Goal: Information Seeking & Learning: Compare options

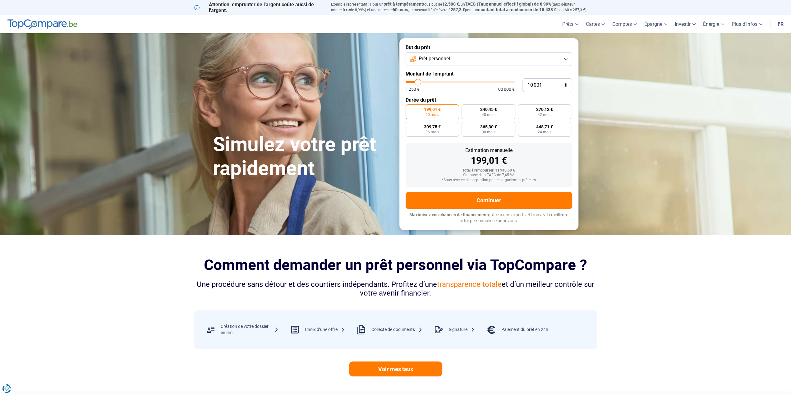
type input "10 750"
type input "10750"
type input "12 000"
type input "12000"
type input "14 250"
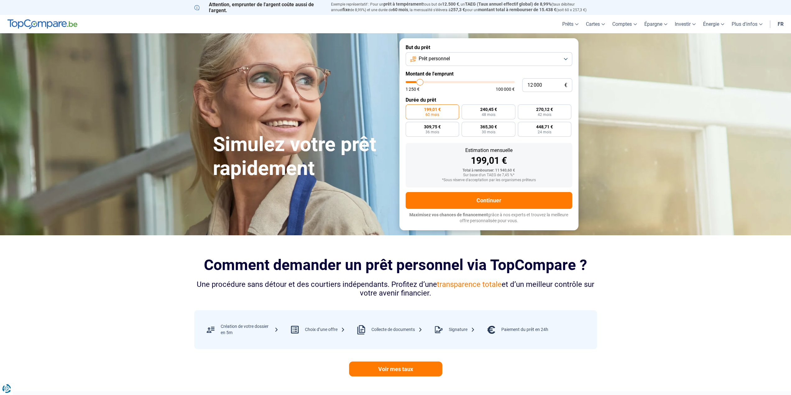
type input "14250"
type input "16 250"
type input "16250"
type input "25 500"
type input "25500"
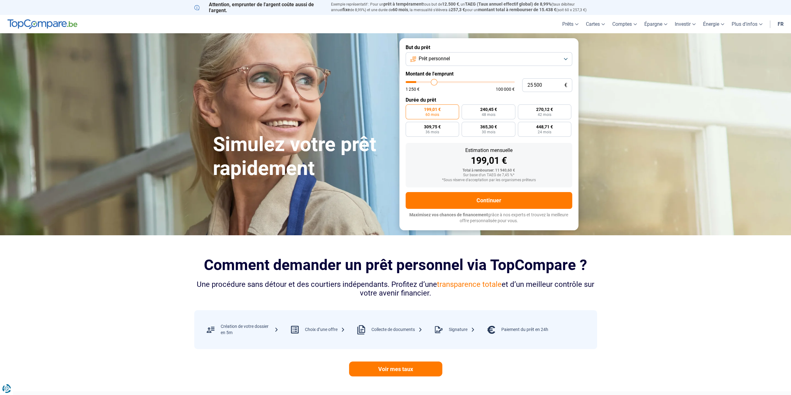
type input "34 000"
type input "34000"
type input "37 000"
type input "37000"
type input "37 500"
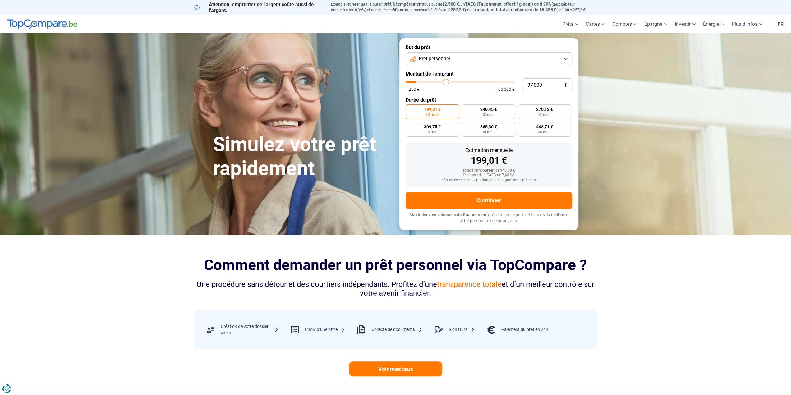
type input "37500"
type input "40 000"
type input "40000"
type input "42 250"
type input "42250"
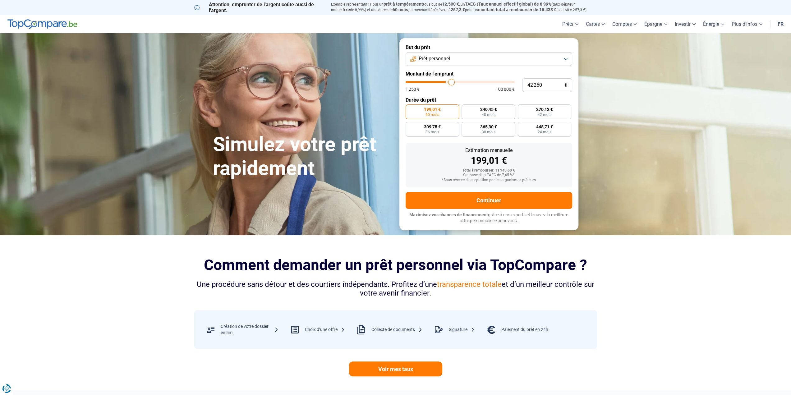
type input "44 250"
type input "44250"
type input "55 250"
type input "55250"
type input "55 750"
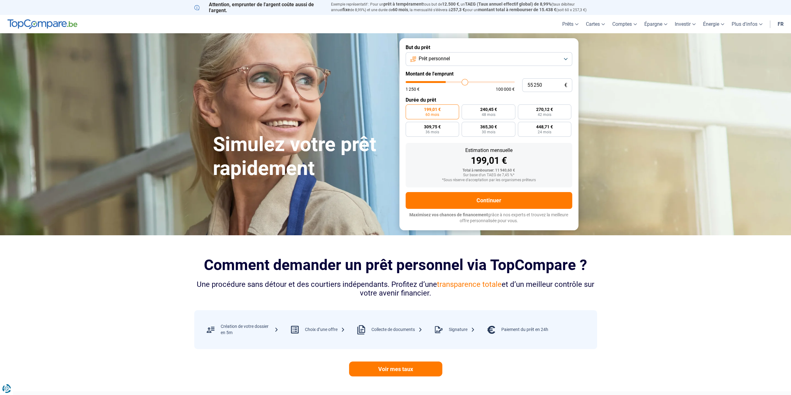
type input "55750"
type input "56 250"
type input "56250"
type input "57 750"
type input "57750"
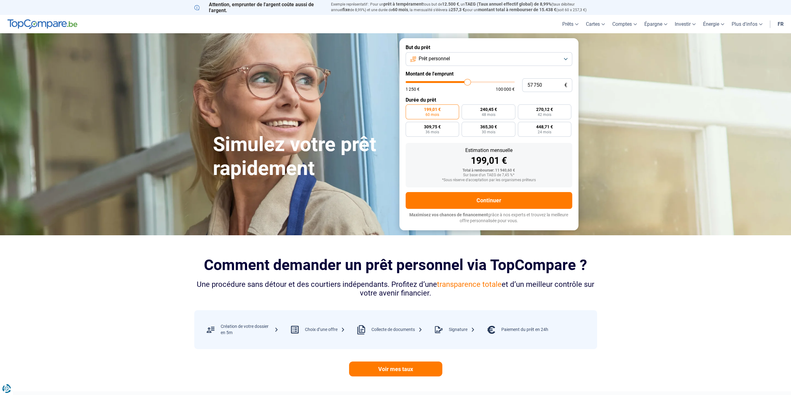
type input "58 000"
type input "58000"
type input "58 250"
type input "58250"
type input "61 500"
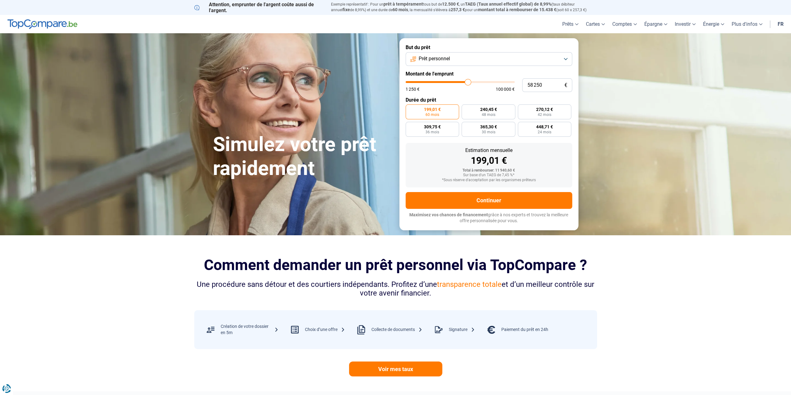
type input "61500"
type input "62 250"
type input "62250"
type input "62 000"
type input "62000"
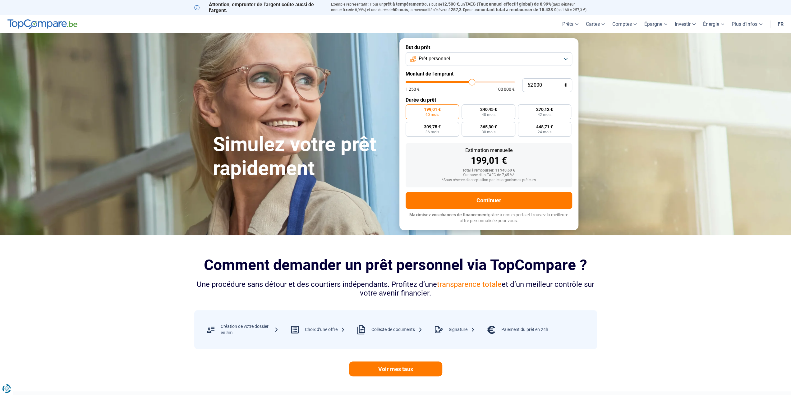
type input "60 750"
type input "60750"
type input "59 750"
type input "59750"
type input "59 000"
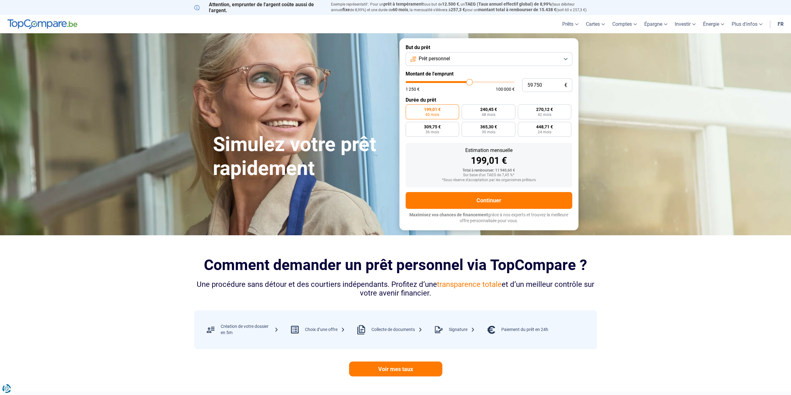
type input "59000"
type input "58 500"
type input "58500"
type input "58 250"
type input "58250"
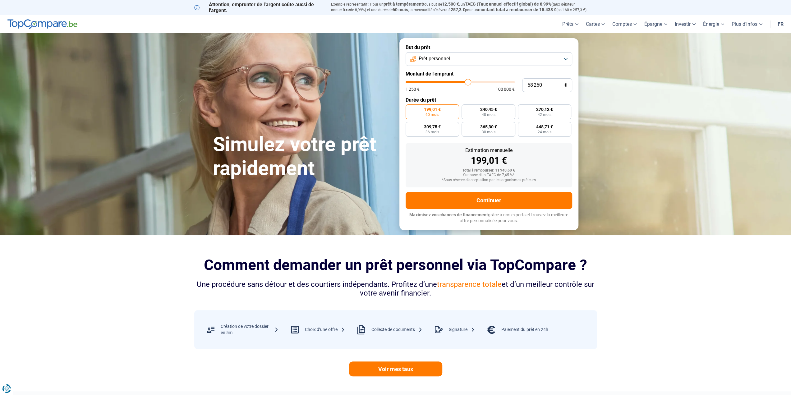
type input "58 000"
type input "58000"
type input "57 750"
type input "57750"
type input "57 500"
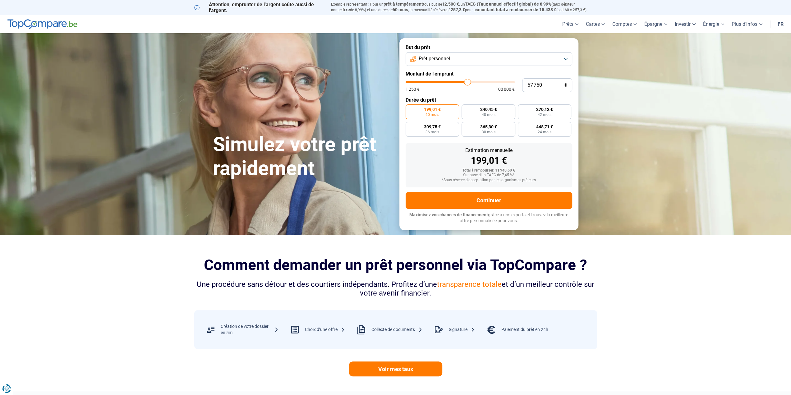
type input "57500"
type input "57 250"
type input "57250"
type input "56 750"
type input "56750"
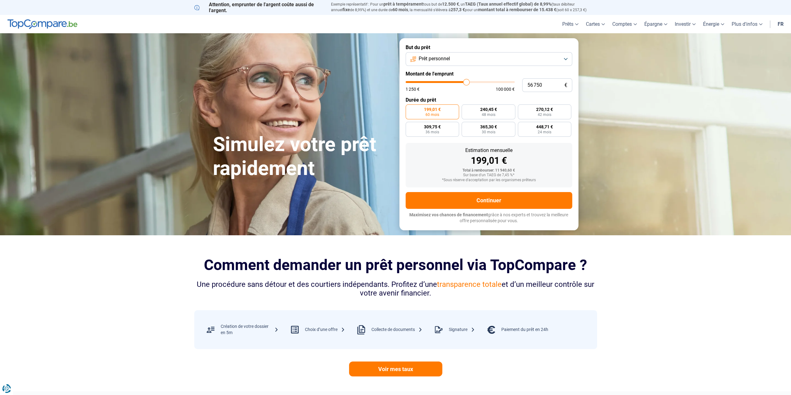
type input "56 500"
type input "56500"
type input "56 250"
type input "56250"
type input "55 750"
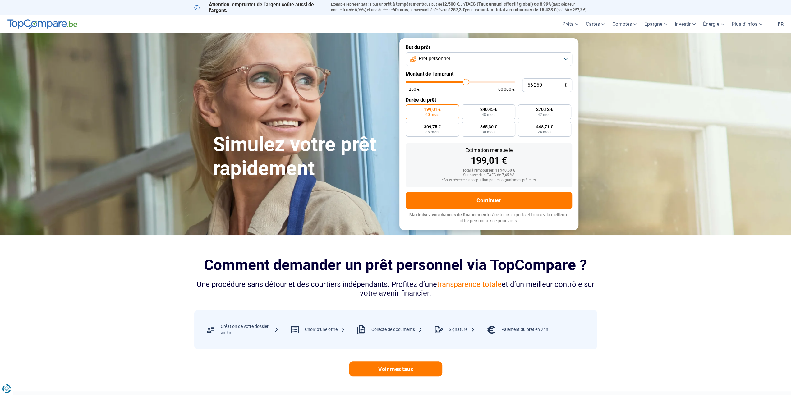
type input "55750"
type input "55 500"
type input "55500"
type input "55 250"
type input "55250"
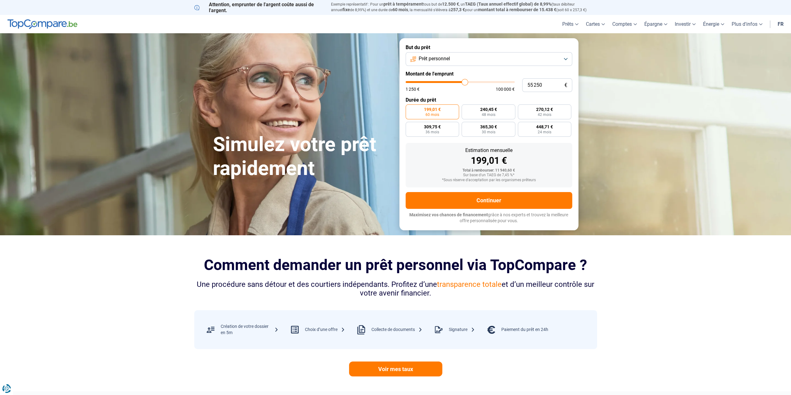
type input "54 750"
type input "54750"
type input "54 500"
type input "54500"
type input "54 250"
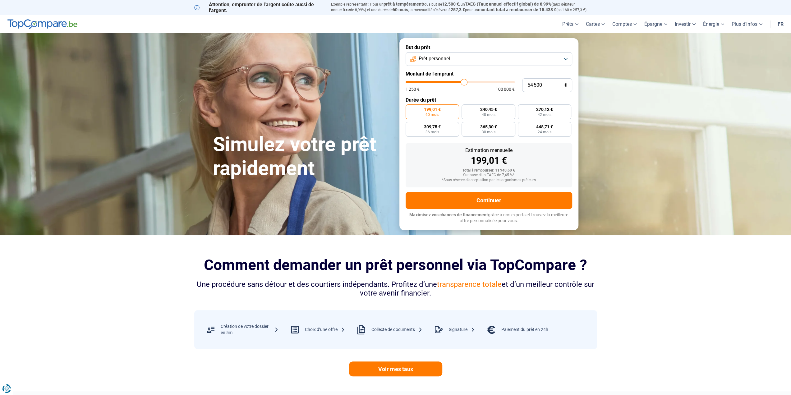
type input "54250"
type input "54 500"
type input "54500"
type input "54 750"
type input "54750"
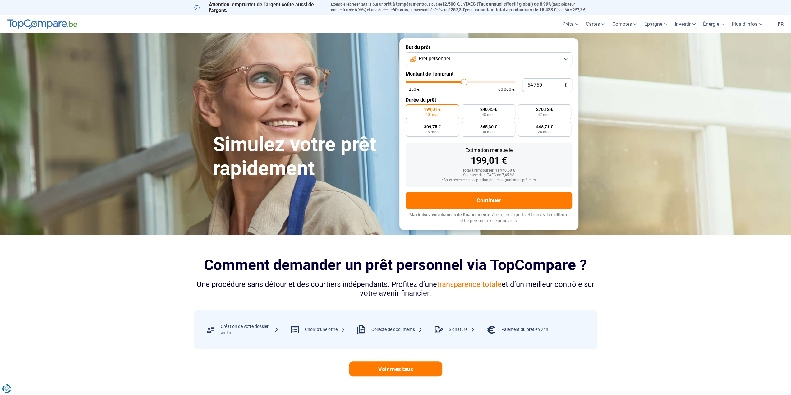
type input "55 250"
type input "55250"
type input "55 500"
type input "55500"
type input "55 250"
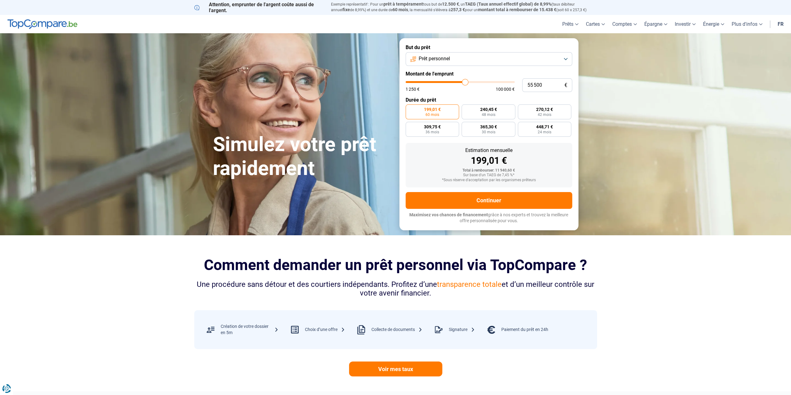
type input "55250"
type input "54 750"
type input "54750"
type input "54 500"
drag, startPoint x: 418, startPoint y: 82, endPoint x: 464, endPoint y: 78, distance: 45.6
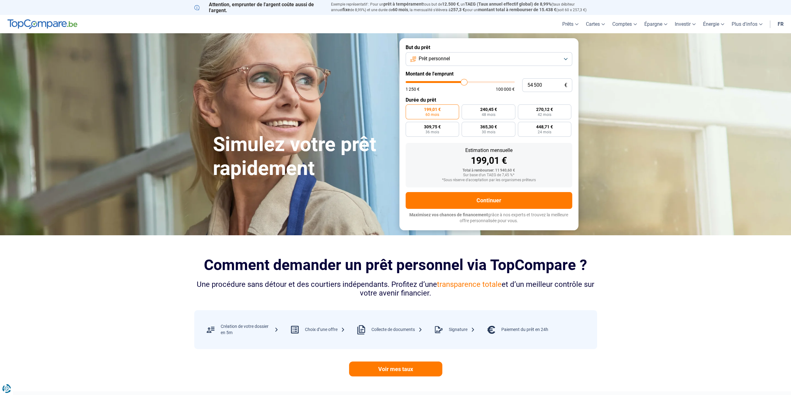
type input "54500"
click at [464, 81] on input "range" at bounding box center [460, 82] width 109 height 2
radio input "false"
click at [554, 87] on input "54 500" at bounding box center [547, 85] width 50 height 14
drag, startPoint x: 552, startPoint y: 84, endPoint x: 449, endPoint y: 85, distance: 103.8
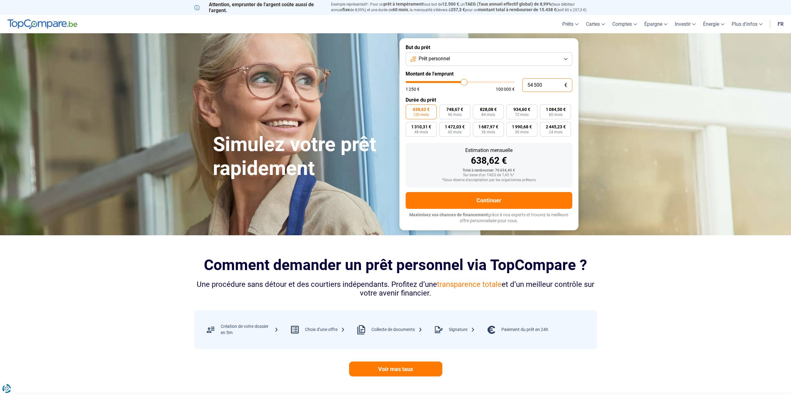
click at [449, 85] on div "54 500 € 1 250 € 100 000 €" at bounding box center [489, 85] width 167 height 14
type input "5"
type input "1250"
type input "55"
type input "1250"
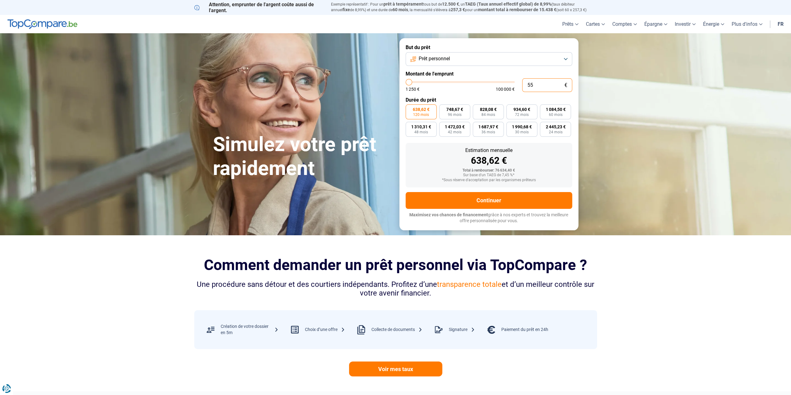
type input "550"
type input "1250"
type input "5 500"
type input "5500"
type input "55 000"
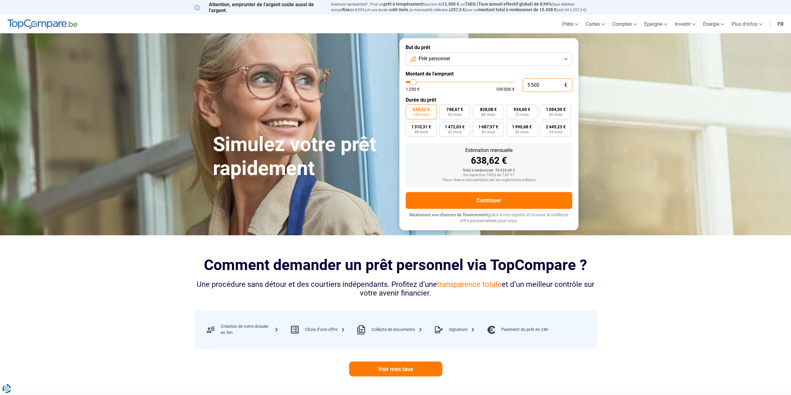
type input "55000"
type input "55 000"
click at [495, 199] on button "Continuer" at bounding box center [489, 200] width 167 height 17
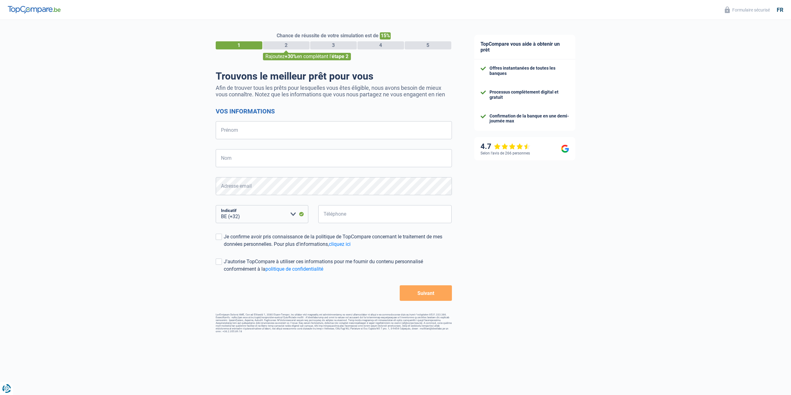
select select "32"
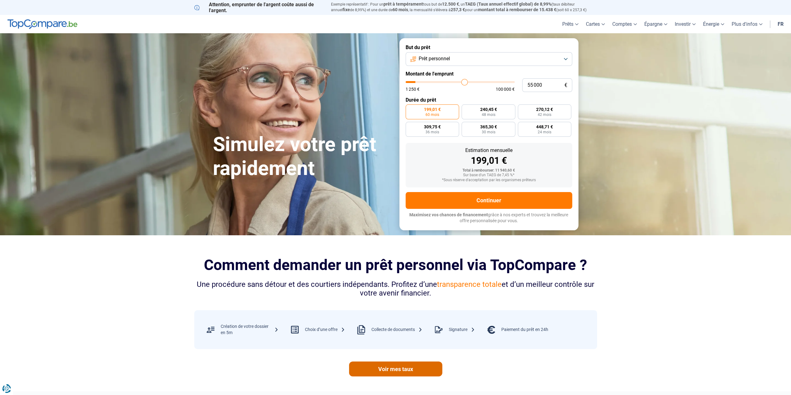
click at [399, 368] on link "Voir mes taux" at bounding box center [395, 368] width 93 height 15
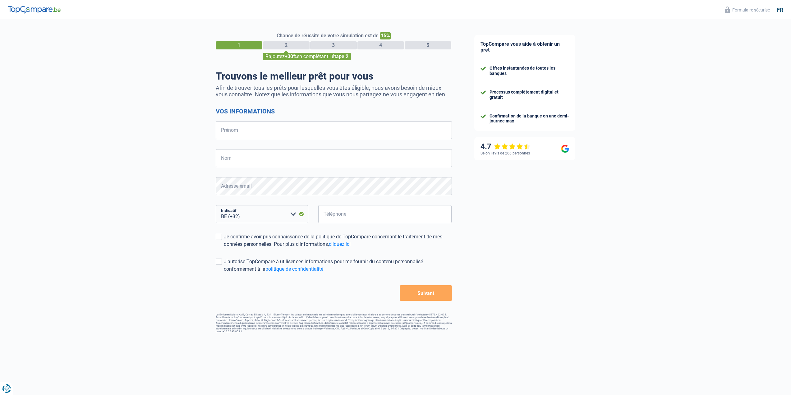
select select "32"
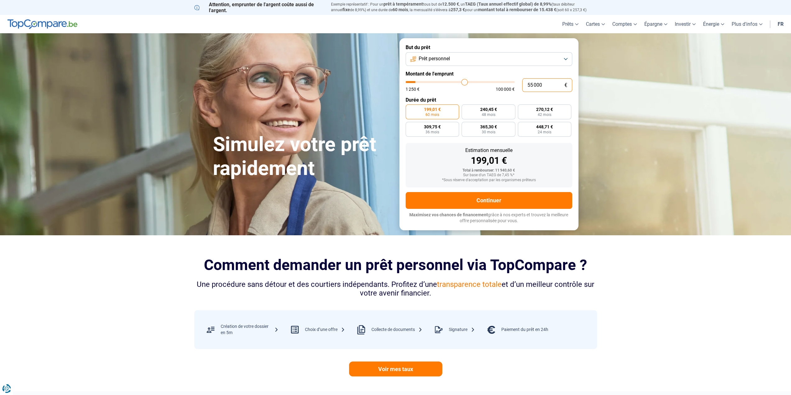
click at [546, 87] on input "55 000" at bounding box center [547, 85] width 50 height 14
type input "10 001"
type input "10000"
radio input "false"
